Goal: Navigation & Orientation: Find specific page/section

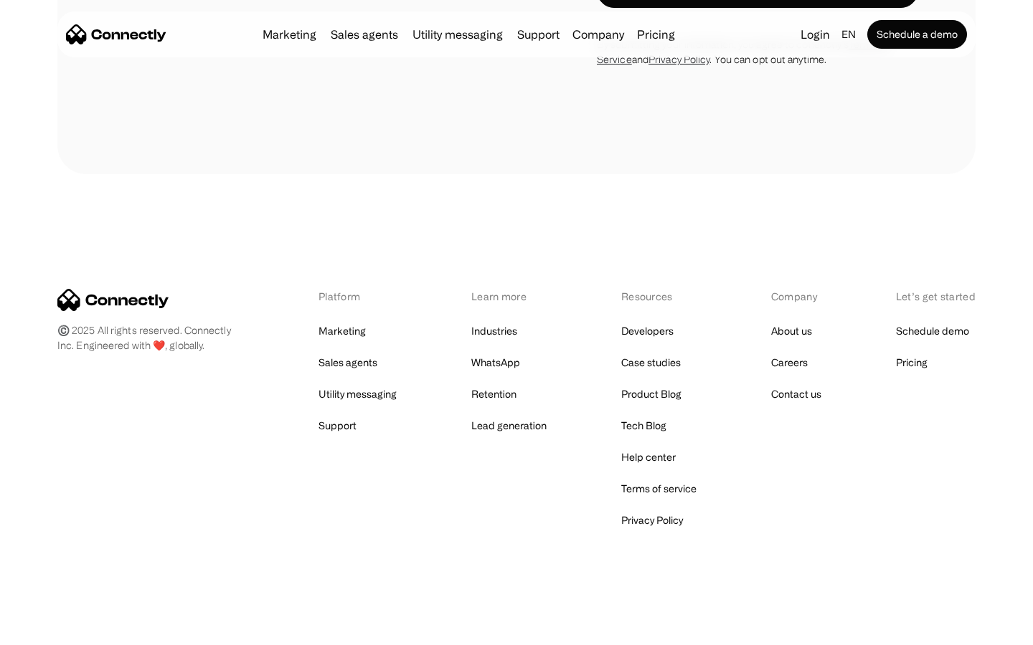
scroll to position [5627, 0]
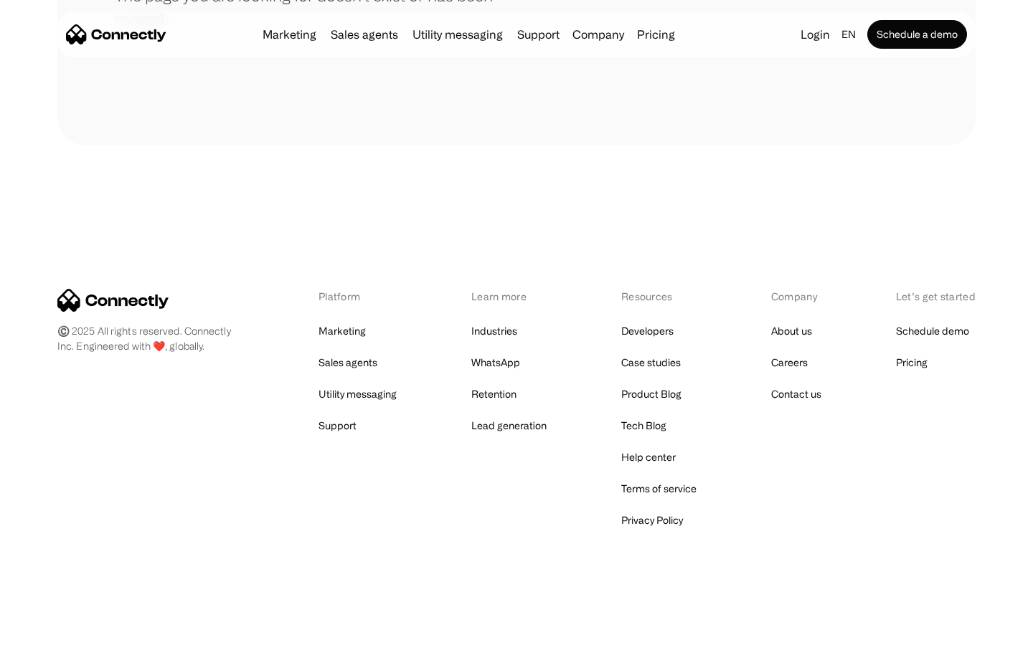
scroll to position [262, 0]
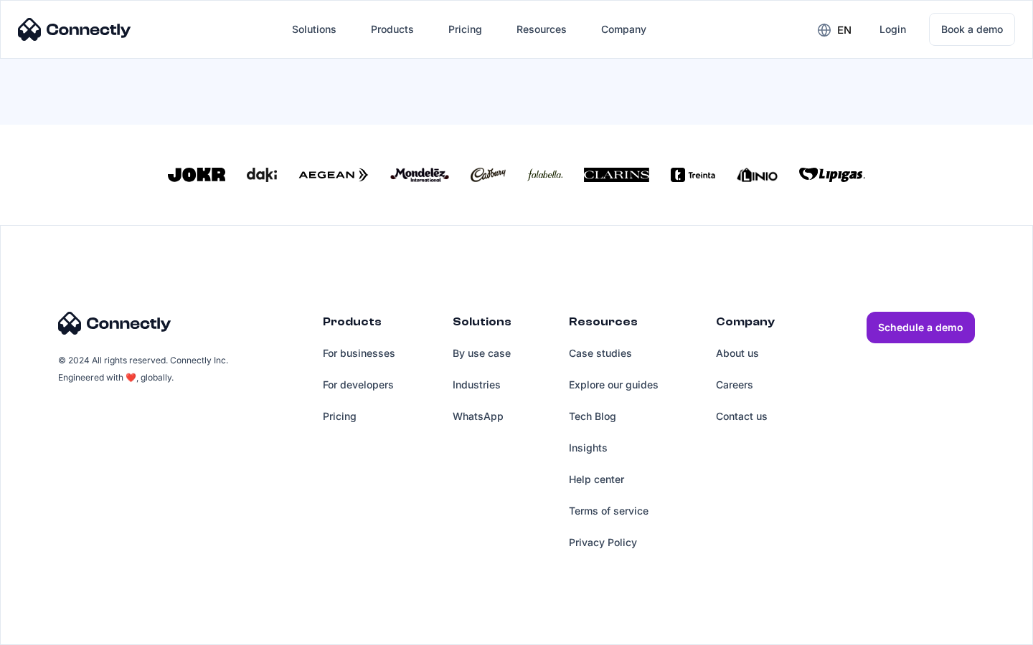
scroll to position [616, 0]
